Goal: Task Accomplishment & Management: Manage account settings

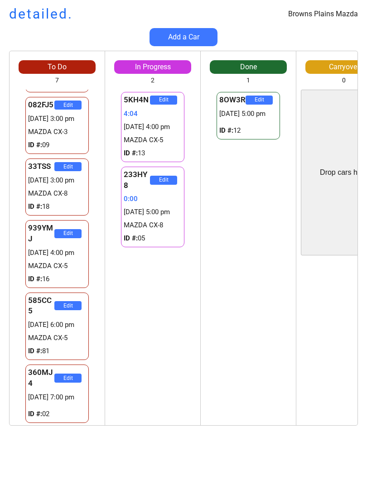
scroll to position [125, 0]
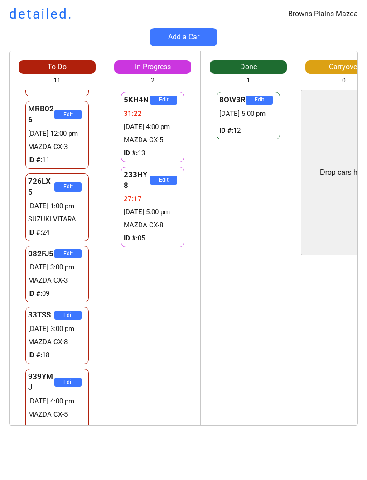
click at [163, 375] on div "5KH4N Edit 31:22 [DATE] 4:00 pm MAZDA CX-5 ID #: 13 233HY8 Edit 27:17 [DATE] 5:…" at bounding box center [152, 258] width 95 height 336
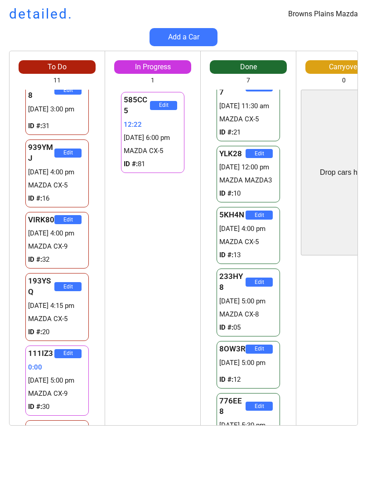
scroll to position [330, 0]
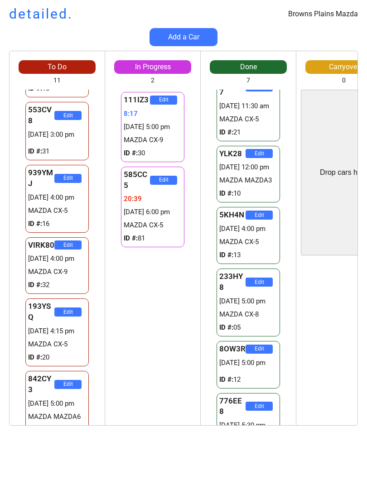
click at [149, 361] on div "111IZ3 Edit 8:17 [DATE] 5:00 pm MAZDA CX-9 ID #: 30 585CC5 Edit 20:39 [DATE] 6:…" at bounding box center [152, 258] width 95 height 336
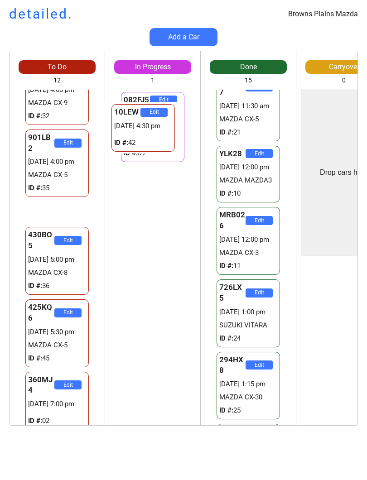
scroll to position [401, 0]
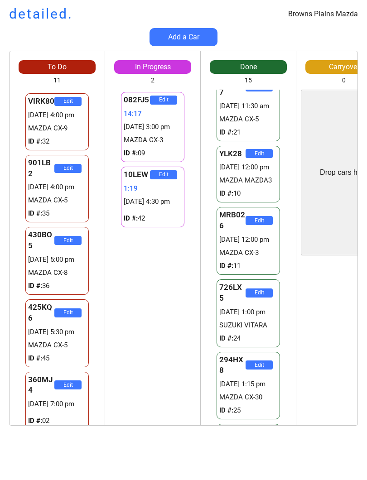
click at [309, 477] on div "Browns Plains Mazda detailed. Add a Car To Do 11 Drop cars here W11212474 Edit …" at bounding box center [183, 240] width 367 height 480
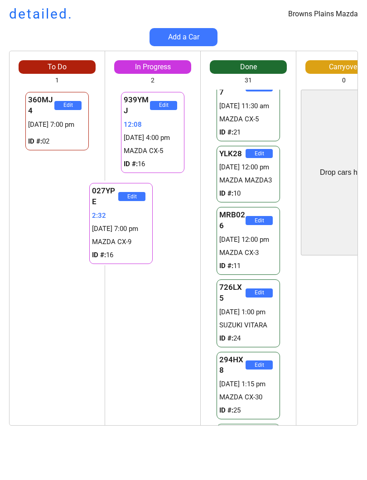
click at [153, 313] on div "939YMJ Edit 12:08 [DATE] 4:00 pm MAZDA CX-5 ID #: 16 027YPE Edit 2:36 [DATE] 7:…" at bounding box center [152, 258] width 95 height 336
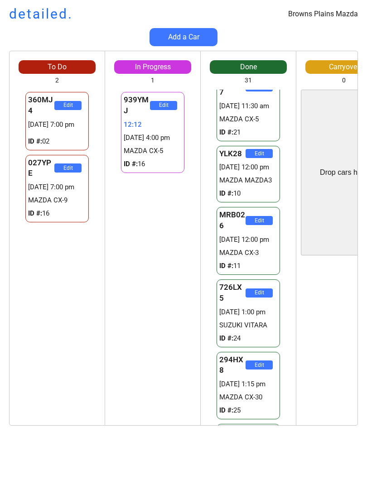
click at [137, 277] on div "939YMJ Edit 12:12 [DATE] 4:00 pm MAZDA CX-5 ID #: 16 027YPE Edit 2:40 [DATE] 7:…" at bounding box center [152, 258] width 95 height 336
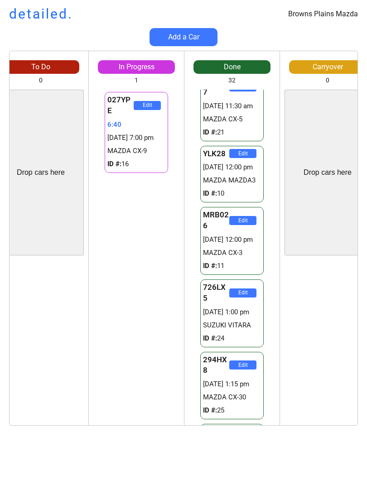
scroll to position [1045, 0]
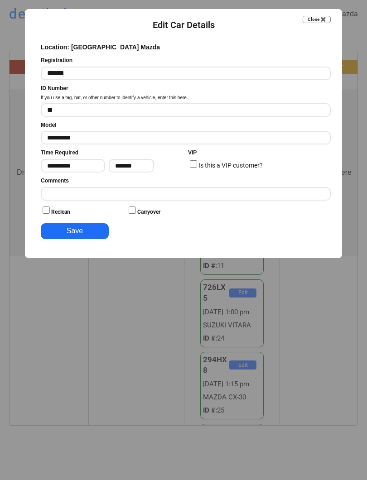
click at [123, 382] on div at bounding box center [183, 240] width 367 height 480
